Goal: Task Accomplishment & Management: Manage account settings

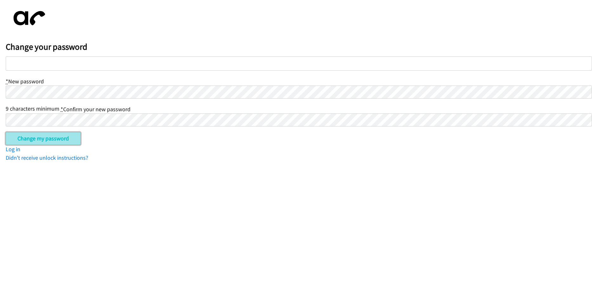
click at [46, 138] on input "Change my password" at bounding box center [43, 138] width 75 height 13
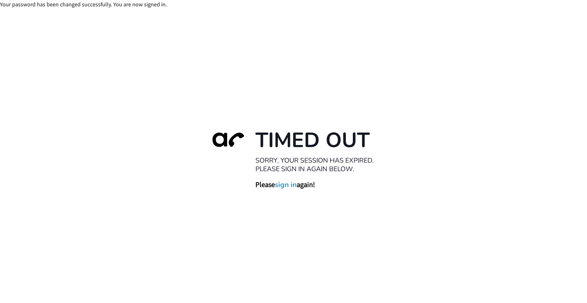
click at [281, 186] on link "sign in" at bounding box center [286, 184] width 22 height 9
click at [286, 187] on link "sign in" at bounding box center [286, 184] width 22 height 9
click at [292, 188] on link "sign in" at bounding box center [286, 184] width 22 height 9
click at [284, 187] on link "sign in" at bounding box center [286, 184] width 22 height 9
click at [286, 188] on link "sign in" at bounding box center [286, 184] width 22 height 9
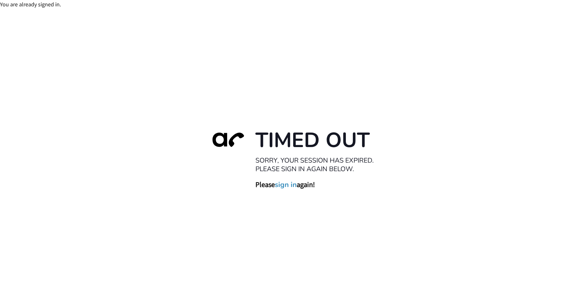
click at [290, 186] on link "sign in" at bounding box center [286, 184] width 22 height 9
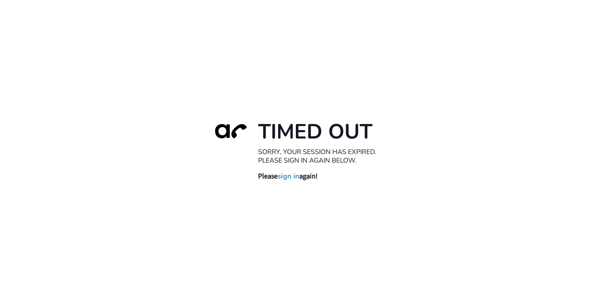
click at [288, 175] on link "sign in" at bounding box center [288, 176] width 22 height 9
